Goal: Task Accomplishment & Management: Use online tool/utility

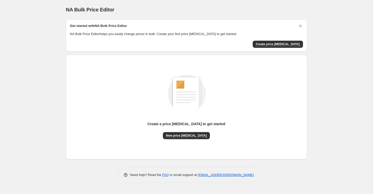
click at [178, 139] on div "Create a price [MEDICAL_DATA] to get started New price [MEDICAL_DATA]" at bounding box center [186, 107] width 233 height 96
click at [178, 137] on span "New price [MEDICAL_DATA]" at bounding box center [186, 135] width 41 height 4
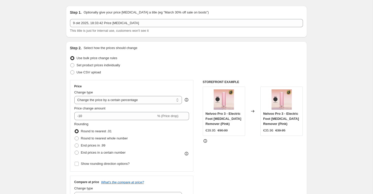
scroll to position [15, 0]
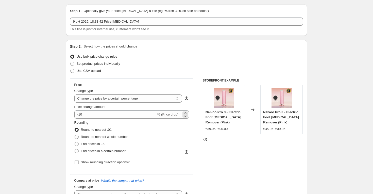
click at [159, 116] on span "% (Price drop)" at bounding box center [167, 114] width 21 height 4
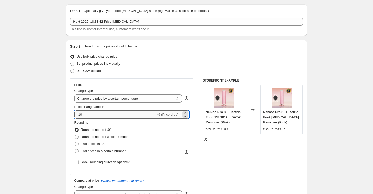
drag, startPoint x: 121, startPoint y: 114, endPoint x: 78, endPoint y: 114, distance: 42.3
click at [79, 114] on input "-10" at bounding box center [115, 114] width 82 height 8
click at [127, 100] on select "Change the price to a certain amount Change the price by a certain amount Chang…" at bounding box center [128, 98] width 108 height 8
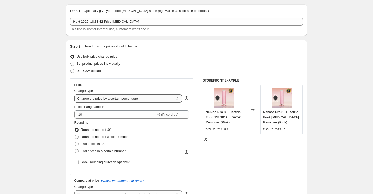
select select "bcap"
click at [74, 94] on select "Change the price to a certain amount Change the price by a certain amount Chang…" at bounding box center [128, 98] width 108 height 8
type input "-12.00"
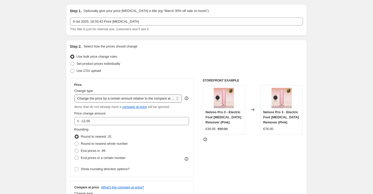
click at [113, 96] on select "Change the price to a certain amount Change the price by a certain amount Chang…" at bounding box center [128, 98] width 108 height 8
select select "pcap"
click at [74, 94] on select "Change the price to a certain amount Change the price by a certain amount Chang…" at bounding box center [128, 98] width 108 height 8
type input "-20"
click at [100, 97] on select "Change the price to a certain amount Change the price by a certain amount Chang…" at bounding box center [128, 98] width 108 height 8
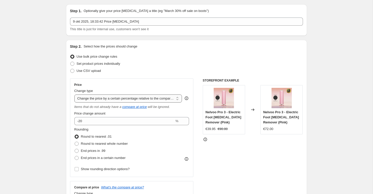
select select "pc"
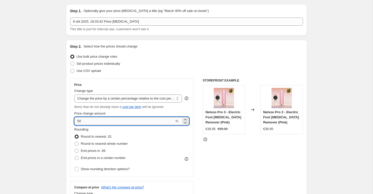
click at [101, 120] on input "50" at bounding box center [124, 121] width 100 height 8
type input "5"
type input "70"
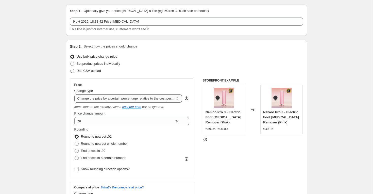
click at [98, 99] on select "Change the price to a certain amount Change the price by a certain amount Chang…" at bounding box center [128, 98] width 108 height 8
click at [74, 94] on select "Change the price to a certain amount Change the price by a certain amount Chang…" at bounding box center [128, 98] width 108 height 8
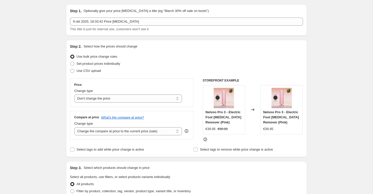
click at [98, 103] on div "Price Change type Change the price to a certain amount Change the price by a ce…" at bounding box center [131, 92] width 123 height 28
click at [97, 101] on select "Change the price to a certain amount Change the price by a certain amount Chang…" at bounding box center [128, 98] width 108 height 8
click at [74, 94] on select "Change the price to a certain amount Change the price by a certain amount Chang…" at bounding box center [128, 98] width 108 height 8
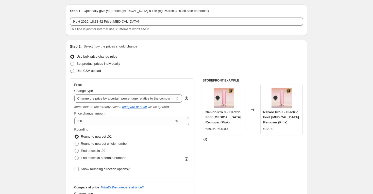
click at [100, 94] on div "Change type Change the price to a certain amount Change the price by a certain …" at bounding box center [128, 95] width 108 height 14
click at [100, 96] on select "Change the price to a certain amount Change the price by a certain amount Chang…" at bounding box center [128, 98] width 108 height 8
click at [74, 94] on select "Change the price to a certain amount Change the price by a certain amount Chang…" at bounding box center [128, 98] width 108 height 8
click at [99, 99] on select "Change the price to a certain amount Change the price by a certain amount Chang…" at bounding box center [128, 98] width 108 height 8
select select "bcap"
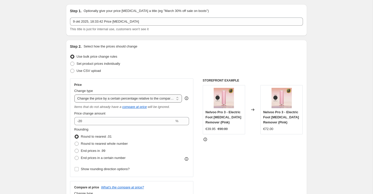
click at [74, 94] on select "Change the price to a certain amount Change the price by a certain amount Chang…" at bounding box center [128, 98] width 108 height 8
type input "-12.00"
click at [102, 96] on select "Change the price to a certain amount Change the price by a certain amount Chang…" at bounding box center [128, 98] width 108 height 8
click at [74, 94] on select "Change the price to a certain amount Change the price by a certain amount Chang…" at bounding box center [128, 98] width 108 height 8
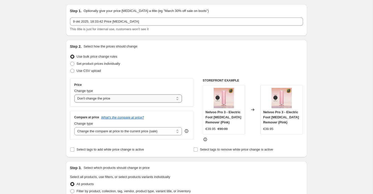
click at [106, 99] on select "Change the price to a certain amount Change the price by a certain amount Chang…" at bounding box center [128, 98] width 108 height 8
click at [74, 94] on select "Change the price to a certain amount Change the price by a certain amount Chang…" at bounding box center [128, 98] width 108 height 8
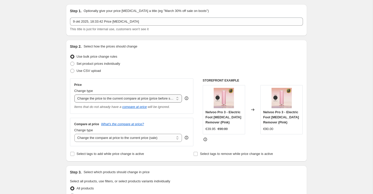
click at [101, 98] on select "Change the price to a certain amount Change the price by a certain amount Chang…" at bounding box center [128, 98] width 108 height 8
click at [74, 94] on select "Change the price to a certain amount Change the price by a certain amount Chang…" at bounding box center [128, 98] width 108 height 8
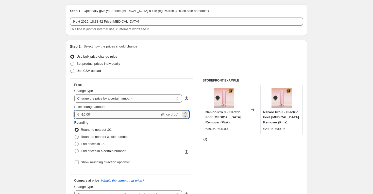
click at [107, 115] on input "-10.00" at bounding box center [120, 114] width 79 height 8
click at [105, 98] on select "Change the price to a certain amount Change the price by a certain amount Chang…" at bounding box center [128, 98] width 108 height 8
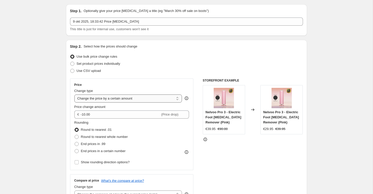
select select "to"
click at [74, 94] on select "Change the price to a certain amount Change the price by a certain amount Chang…" at bounding box center [128, 98] width 108 height 8
type input "80.00"
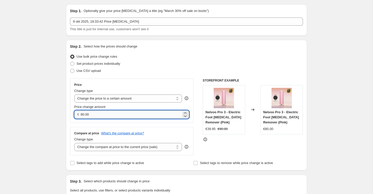
click at [96, 118] on input "80.00" at bounding box center [131, 114] width 101 height 8
click at [104, 100] on select "Change the price to a certain amount Change the price by a certain amount Chang…" at bounding box center [128, 98] width 108 height 8
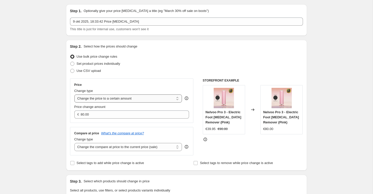
click at [74, 94] on select "Change the price to a certain amount Change the price by a certain amount Chang…" at bounding box center [128, 98] width 108 height 8
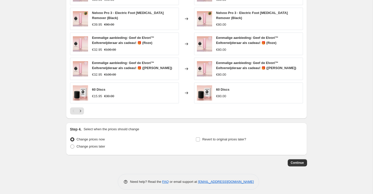
scroll to position [121, 0]
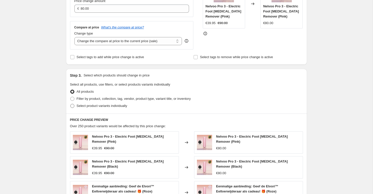
click at [87, 106] on span "Select product variants individually" at bounding box center [102, 106] width 50 height 4
click at [70, 104] on input "Select product variants individually" at bounding box center [70, 104] width 0 height 0
radio input "true"
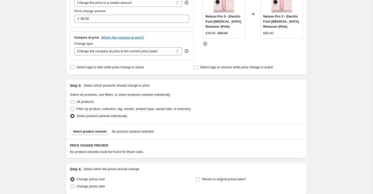
scroll to position [153, 0]
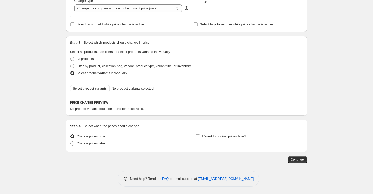
click at [90, 92] on div "Select product variants No product variants selected" at bounding box center [186, 88] width 241 height 15
click at [91, 88] on span "Select product variants" at bounding box center [90, 88] width 34 height 4
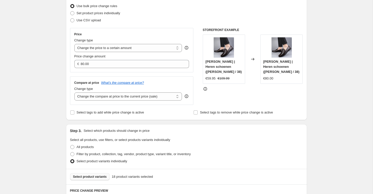
scroll to position [64, 0]
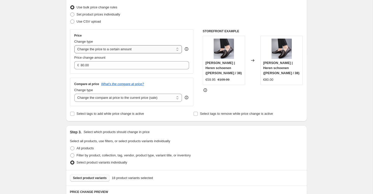
click at [102, 48] on select "Change the price to a certain amount Change the price by a certain amount Chang…" at bounding box center [128, 49] width 108 height 8
